Goal: Task Accomplishment & Management: Complete application form

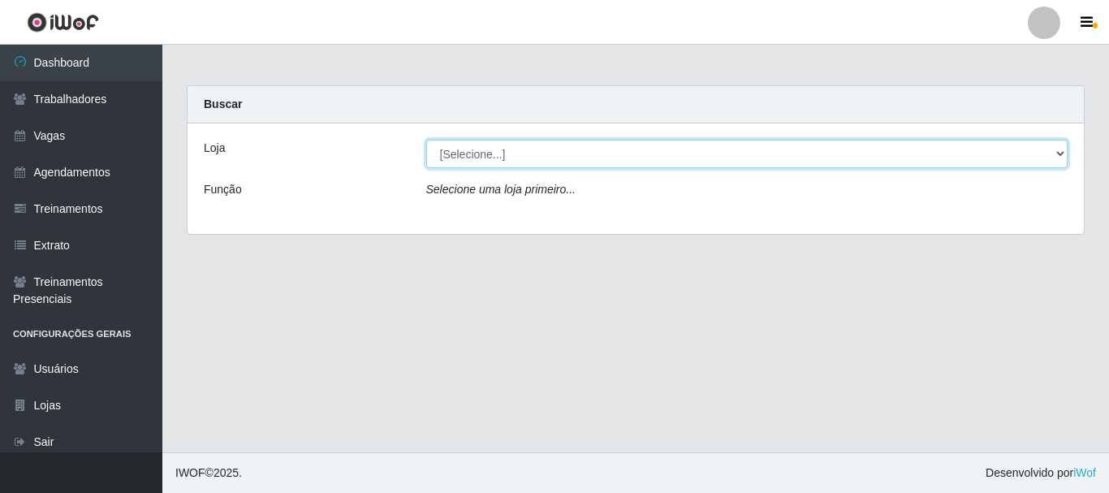
click at [507, 150] on select "[Selecione...] SuperFácil Atacado - [PERSON_NAME]" at bounding box center [747, 154] width 642 height 28
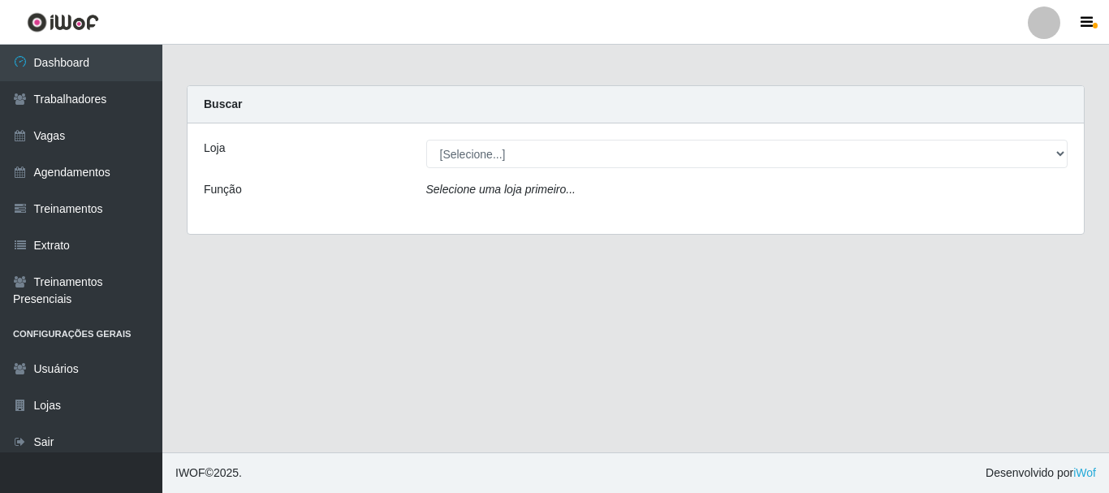
click at [402, 305] on main "Carregando... Buscar Loja [Selecione...] SuperFácil Atacado - [PERSON_NAME] Fun…" at bounding box center [635, 248] width 946 height 407
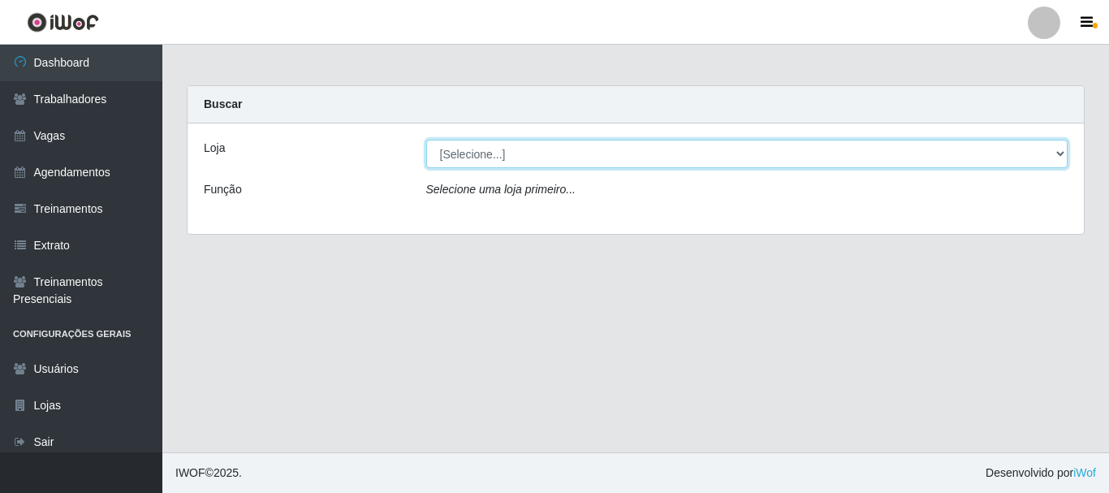
click at [481, 166] on select "[Selecione...] SuperFácil Atacado - [PERSON_NAME]" at bounding box center [747, 154] width 642 height 28
select select "399"
click at [426, 140] on select "[Selecione...] SuperFácil Atacado - [PERSON_NAME]" at bounding box center [747, 154] width 642 height 28
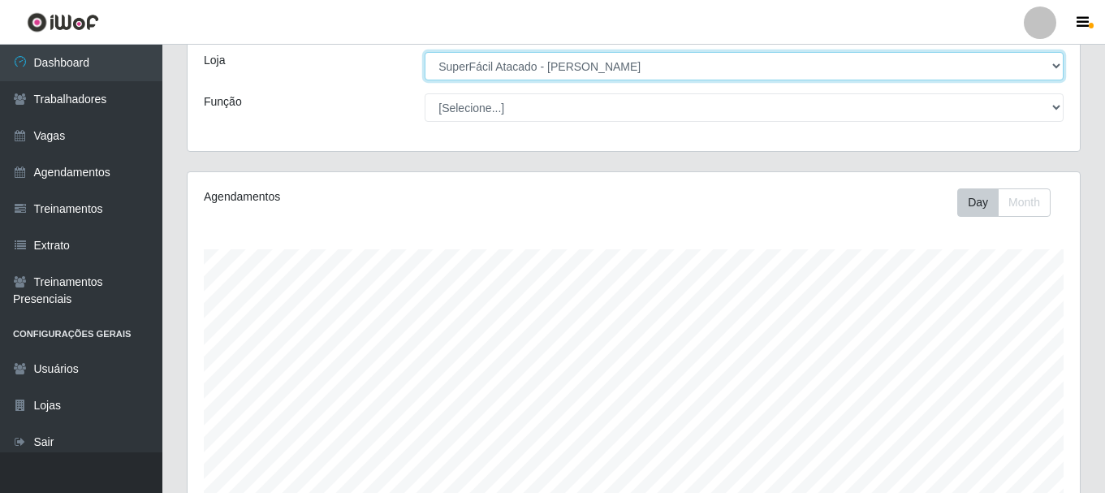
scroll to position [296, 0]
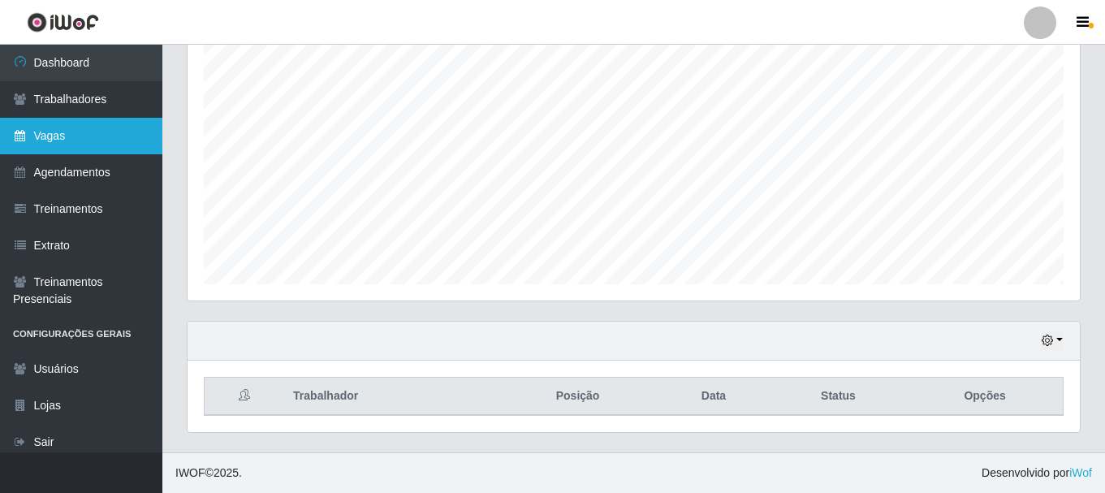
click at [63, 129] on link "Vagas" at bounding box center [81, 136] width 162 height 37
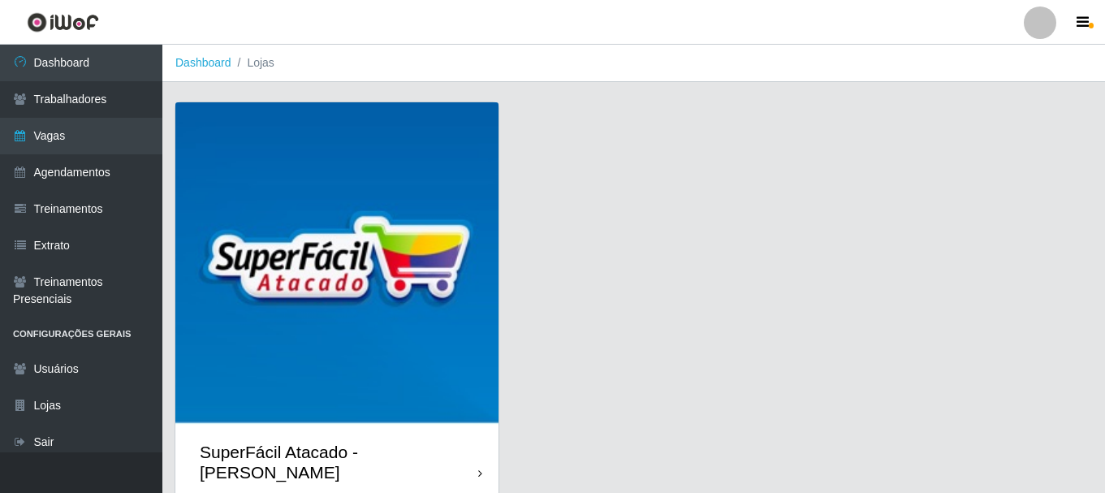
click at [316, 425] on img at bounding box center [336, 263] width 323 height 323
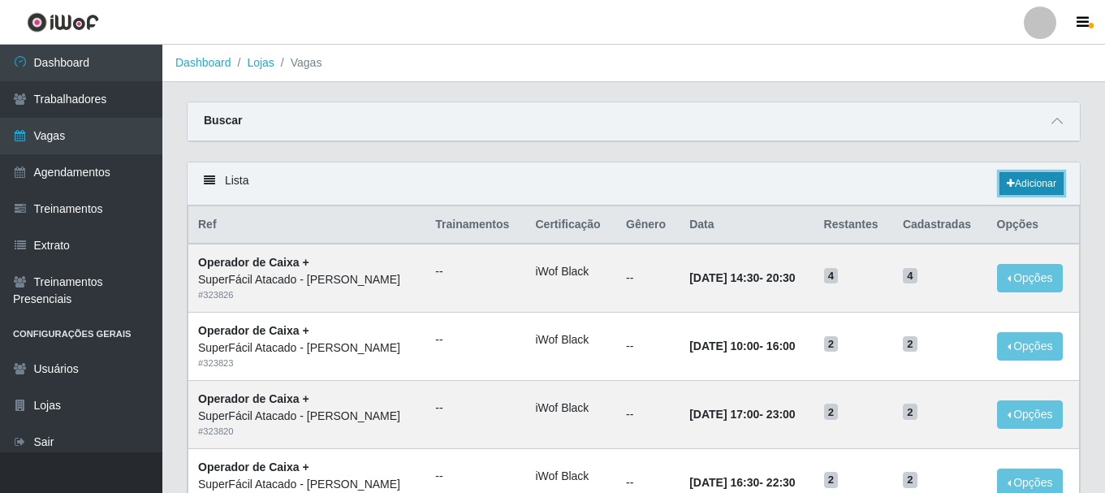
click at [1024, 187] on link "Adicionar" at bounding box center [1031, 183] width 64 height 23
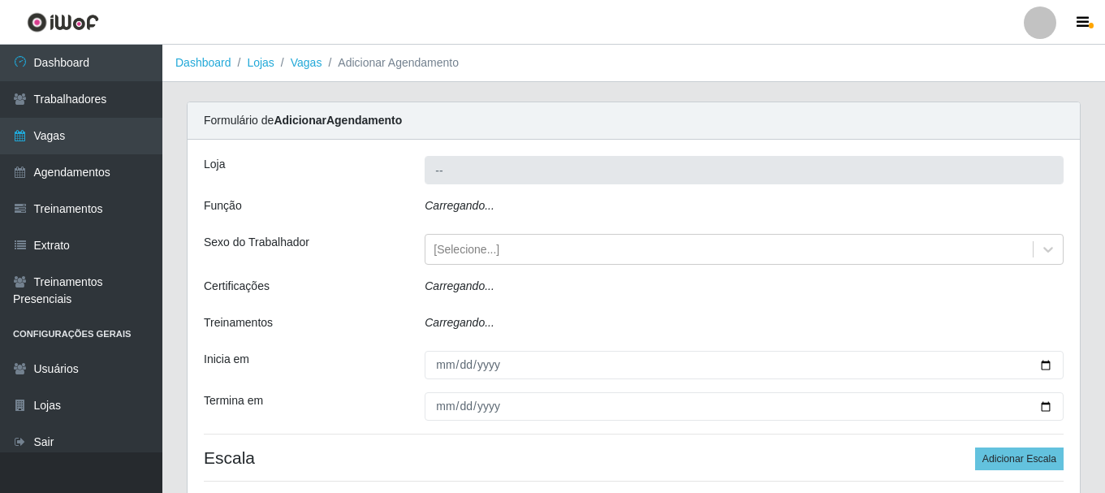
type input "SuperFácil Atacado - [PERSON_NAME]"
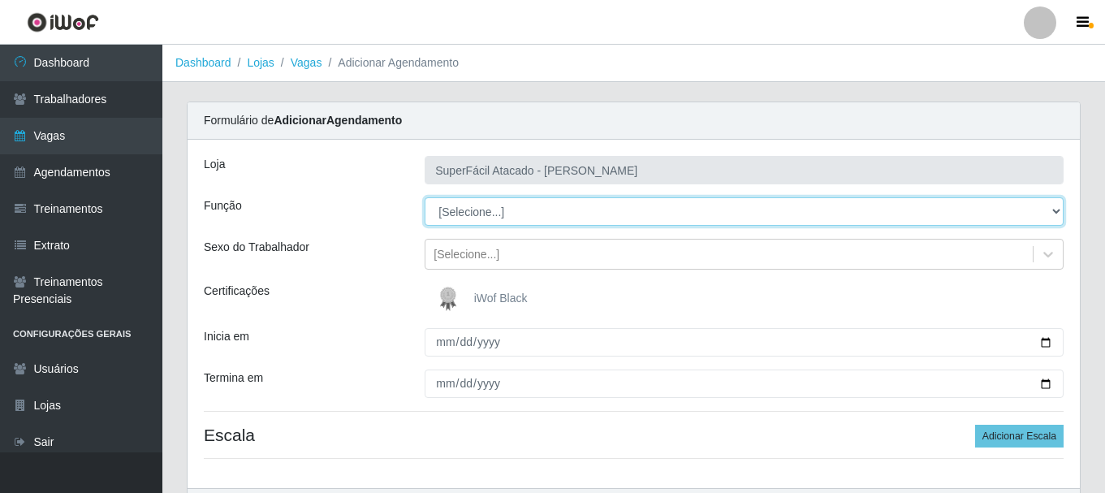
click at [523, 217] on select "[Selecione...] Embalador Embalador + Embalador ++ Operador de Caixa Operador de…" at bounding box center [744, 211] width 639 height 28
select select "22"
click at [425, 197] on select "[Selecione...] Embalador Embalador + Embalador ++ Operador de Caixa Operador de…" at bounding box center [744, 211] width 639 height 28
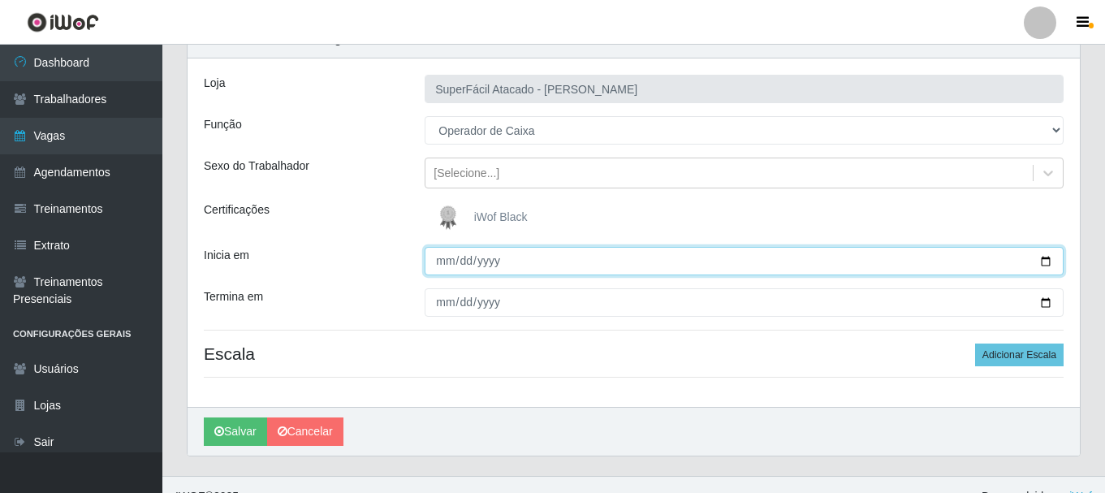
click at [444, 262] on input "Inicia em" at bounding box center [744, 261] width 639 height 28
type input "[DATE]"
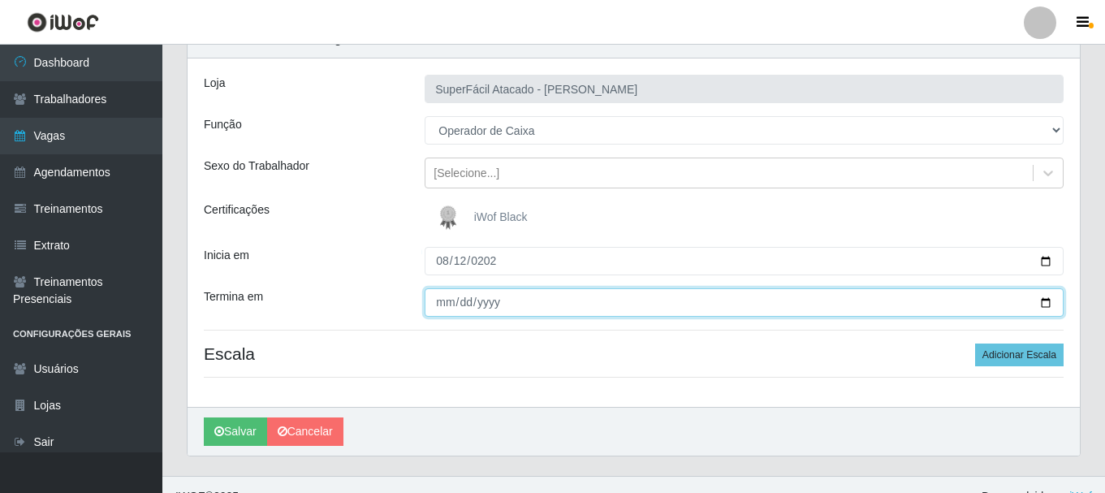
click at [446, 303] on input "Termina em" at bounding box center [744, 302] width 639 height 28
type input "[DATE]"
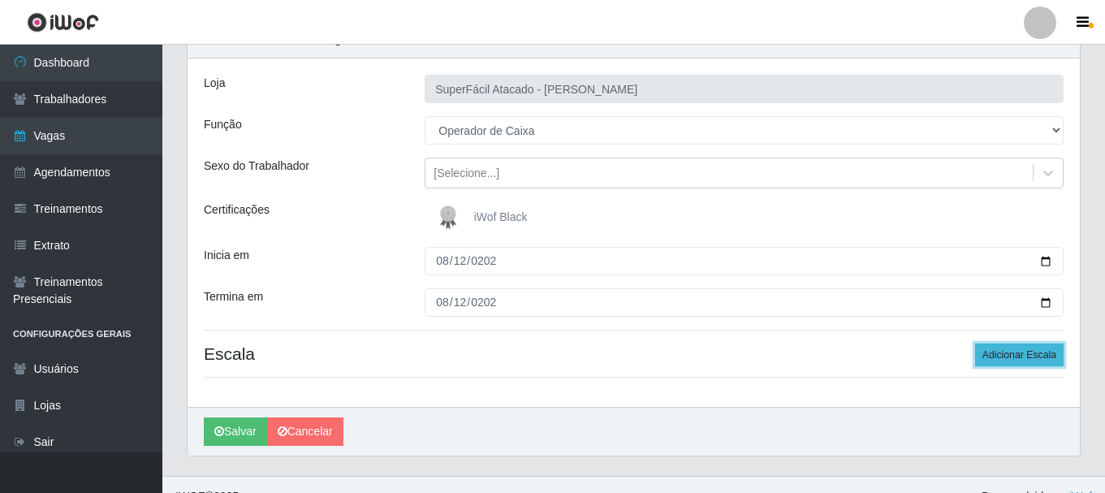
click at [1049, 355] on button "Adicionar Escala" at bounding box center [1019, 354] width 88 height 23
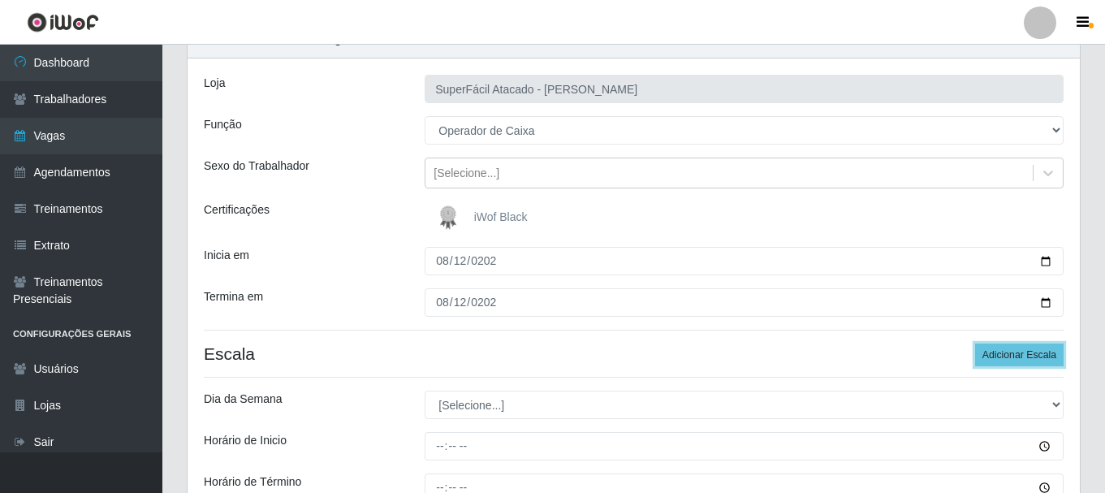
scroll to position [162, 0]
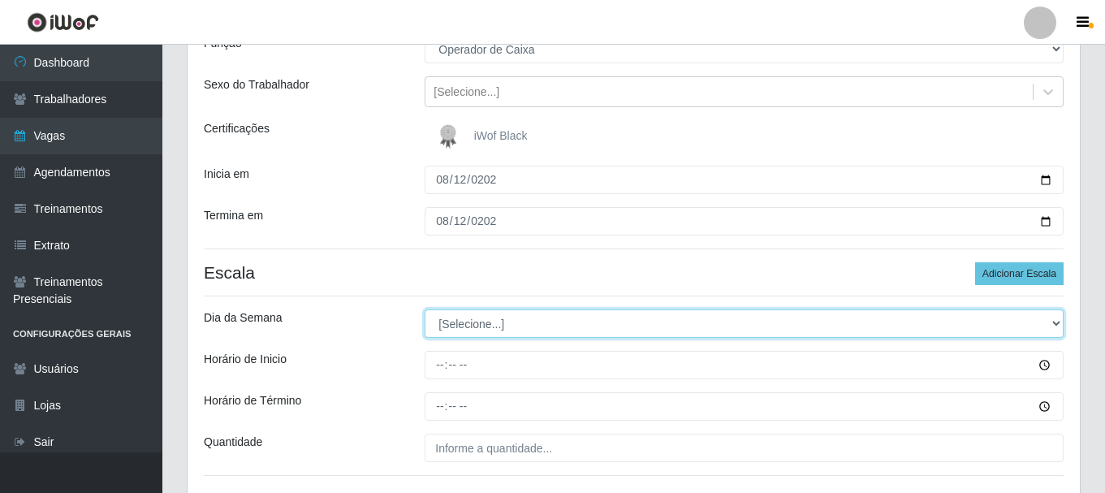
click at [466, 320] on select "[Selecione...] Segunda Terça Quarta Quinta Sexta Sábado Domingo" at bounding box center [744, 323] width 639 height 28
select select "2"
click at [425, 309] on select "[Selecione...] Segunda Terça Quarta Quinta Sexta Sábado Domingo" at bounding box center [744, 323] width 639 height 28
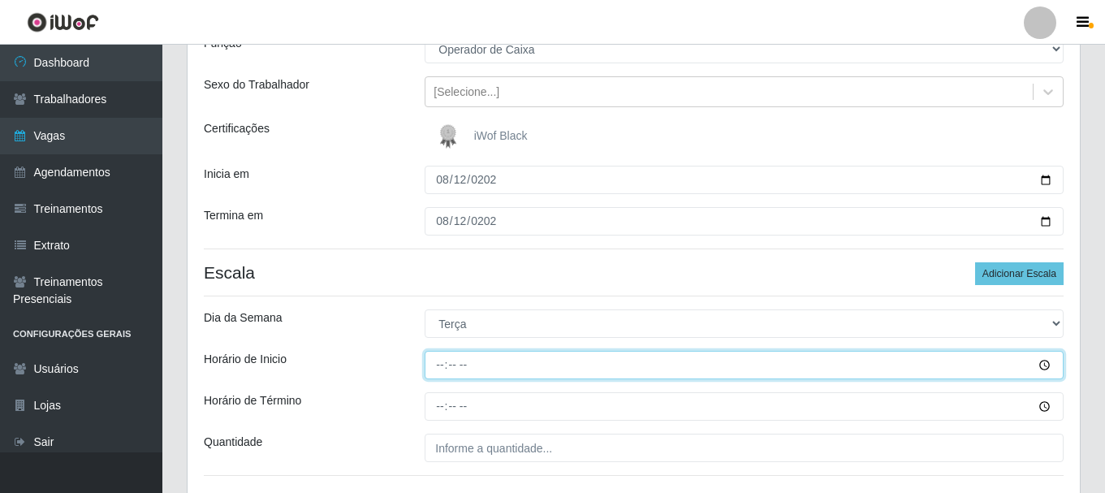
click at [436, 368] on input "Horário de Inicio" at bounding box center [744, 365] width 639 height 28
click at [447, 364] on input "Horário de Inicio" at bounding box center [744, 365] width 639 height 28
type input "14:00"
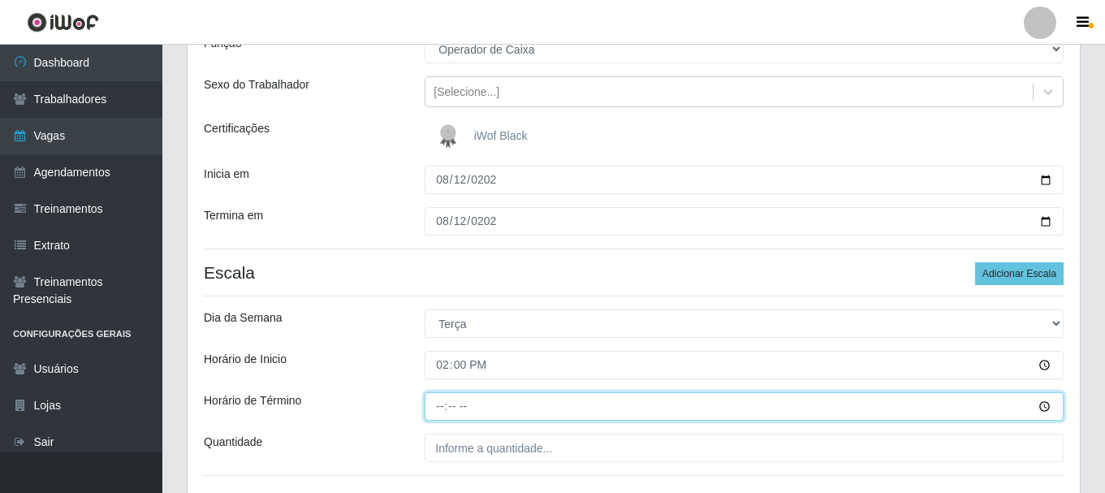
click at [441, 409] on input "Horário de Término" at bounding box center [744, 406] width 639 height 28
type input "20:00"
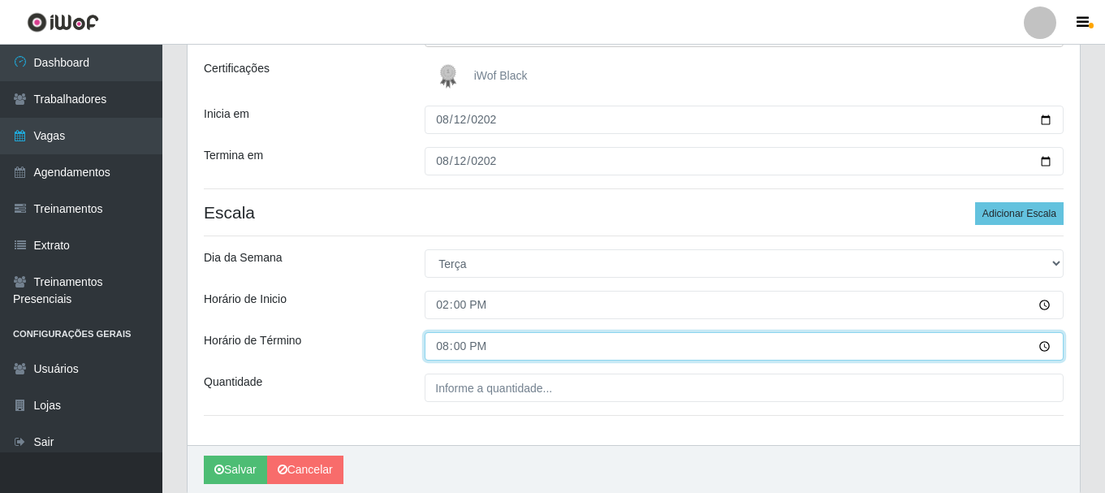
scroll to position [284, 0]
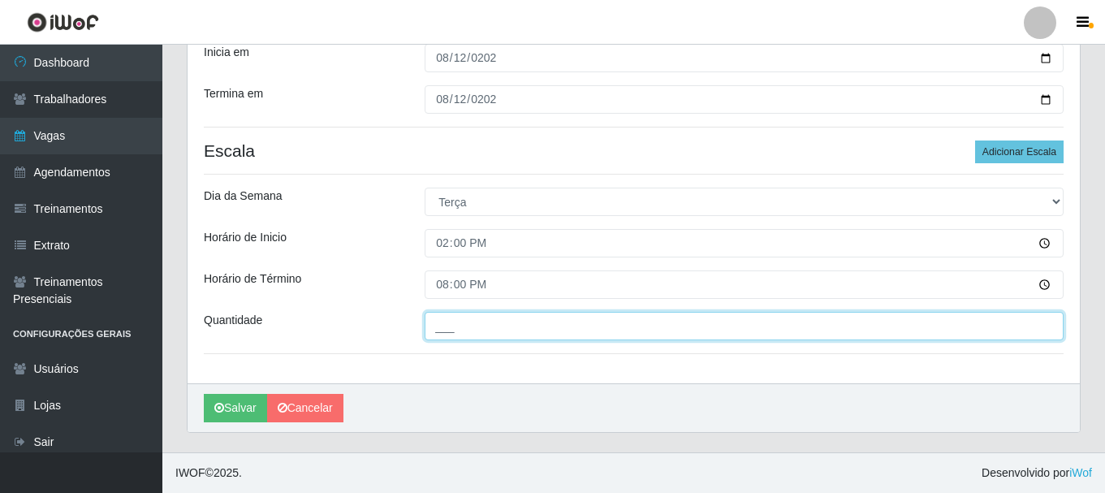
click at [464, 338] on input "___" at bounding box center [744, 326] width 639 height 28
type input "1__"
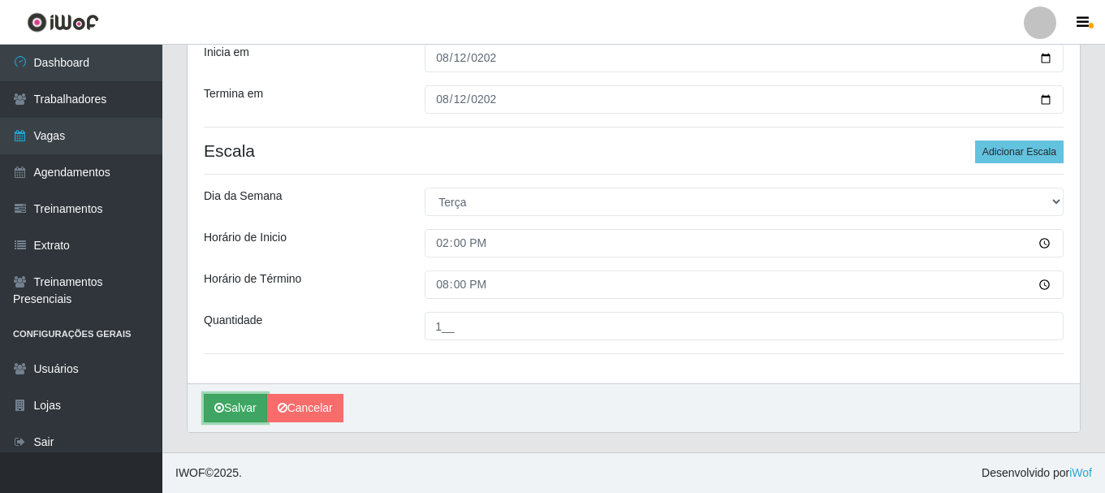
click at [236, 412] on button "Salvar" at bounding box center [235, 408] width 63 height 28
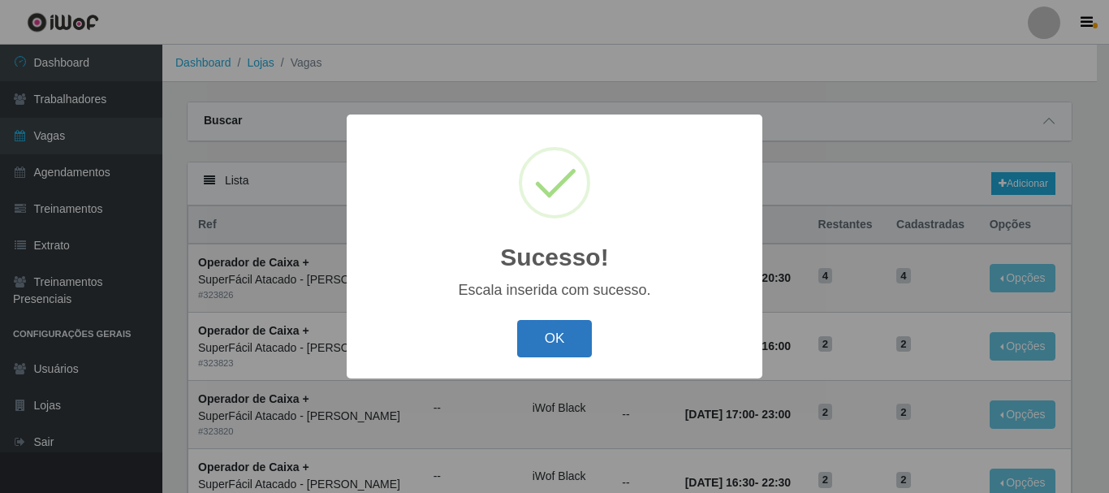
click at [537, 328] on button "OK" at bounding box center [554, 339] width 75 height 38
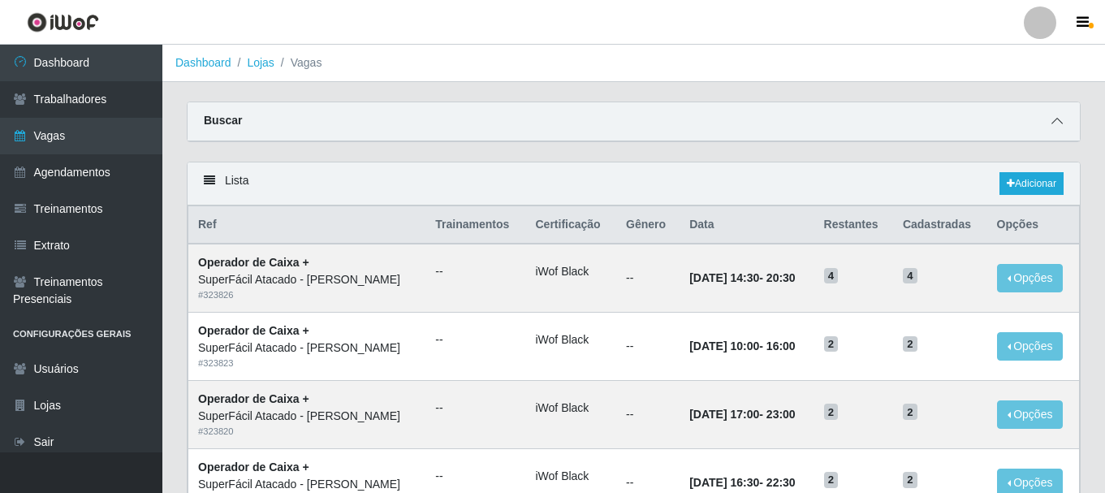
click at [1061, 127] on icon at bounding box center [1056, 120] width 11 height 11
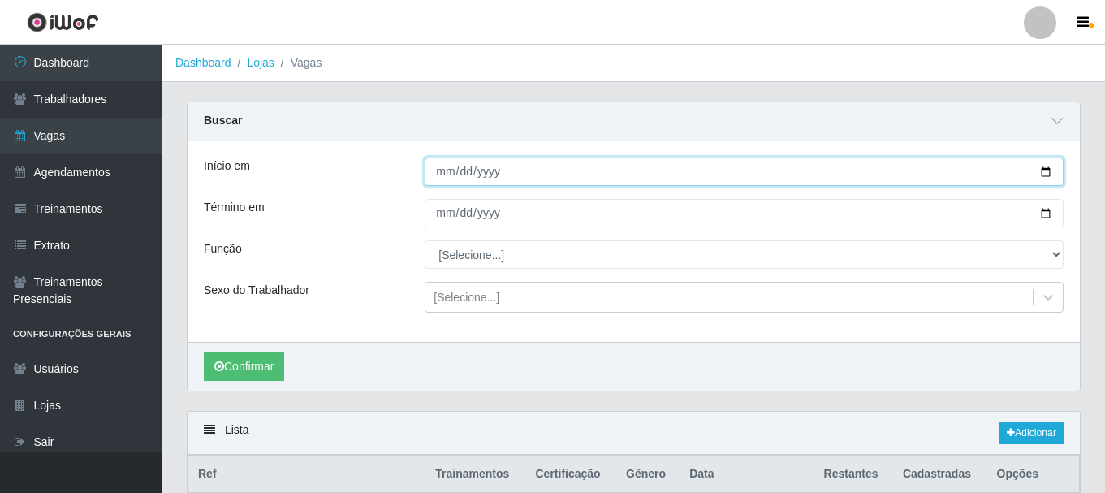
click at [729, 178] on input "Início em" at bounding box center [744, 171] width 639 height 28
type input "[DATE]"
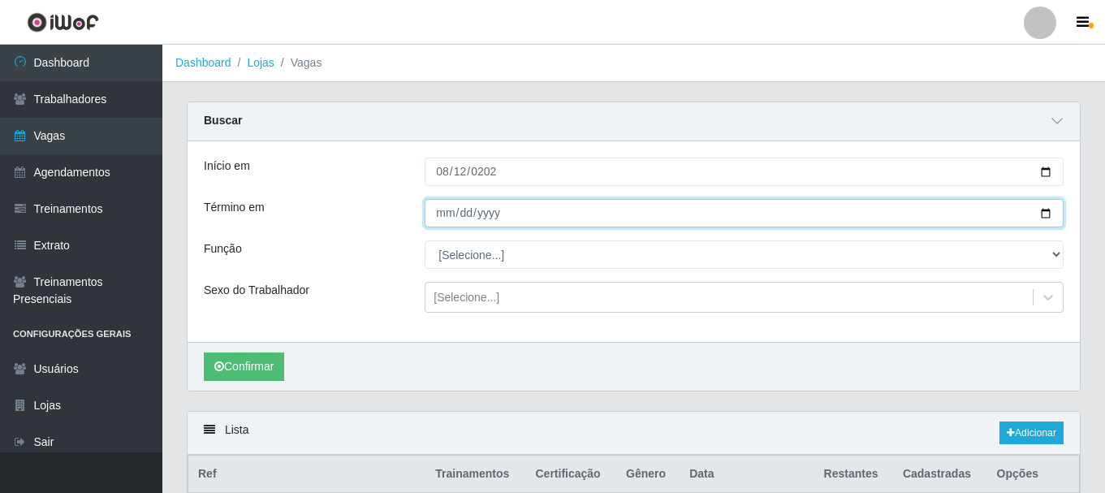
click at [438, 213] on input "Término em" at bounding box center [744, 213] width 639 height 28
type input "[DATE]"
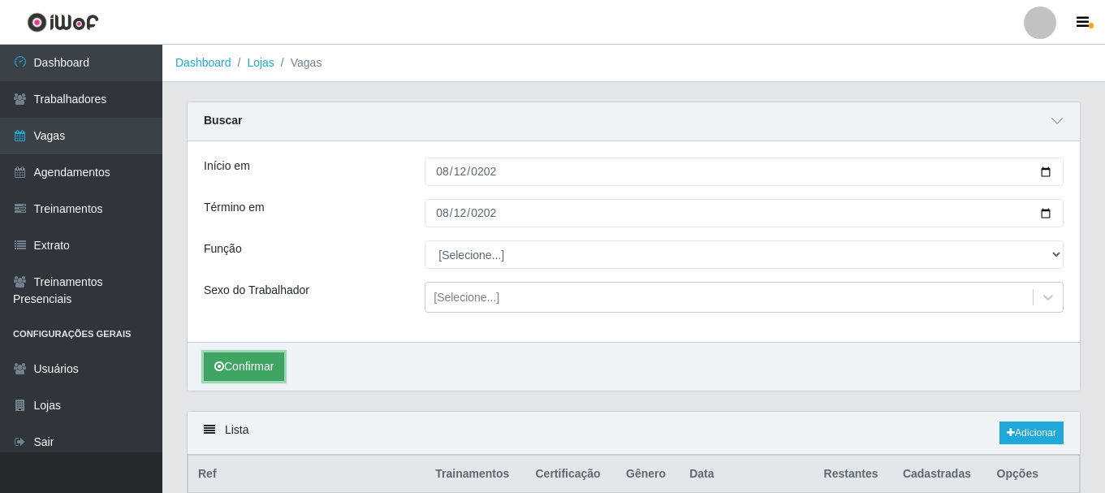
click at [261, 364] on button "Confirmar" at bounding box center [244, 366] width 80 height 28
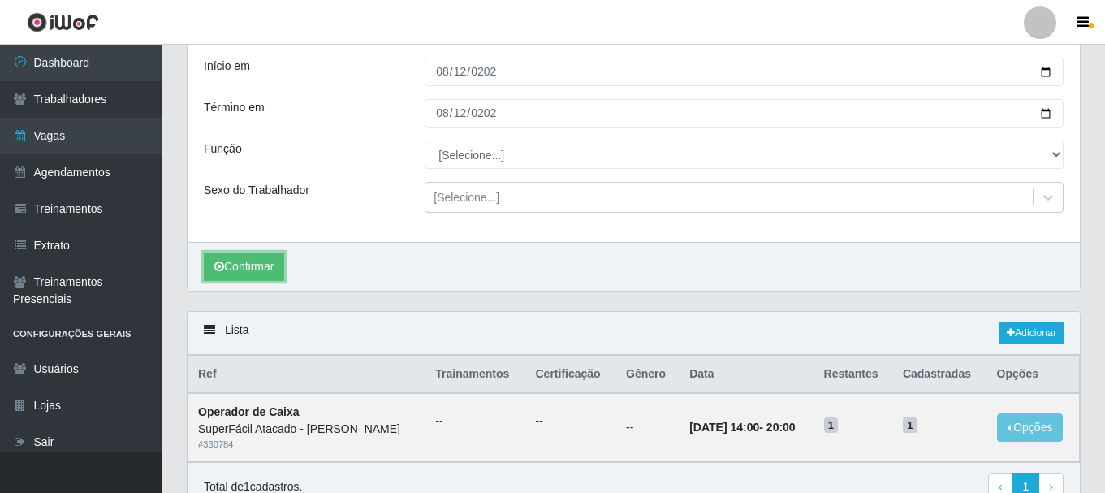
scroll to position [180, 0]
